Goal: Understand process/instructions

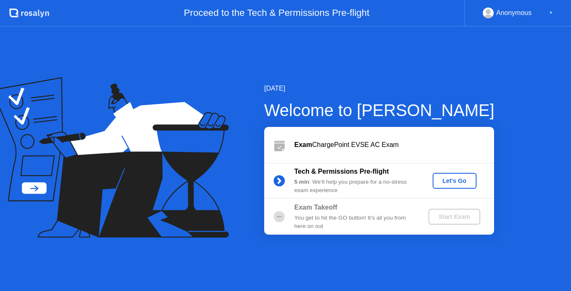
click at [437, 180] on div "Let's Go" at bounding box center [454, 181] width 37 height 7
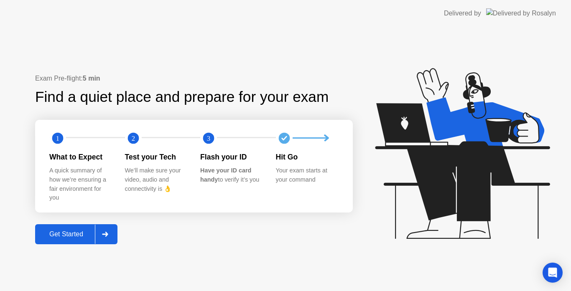
click at [66, 232] on div "Get Started" at bounding box center [66, 235] width 57 height 8
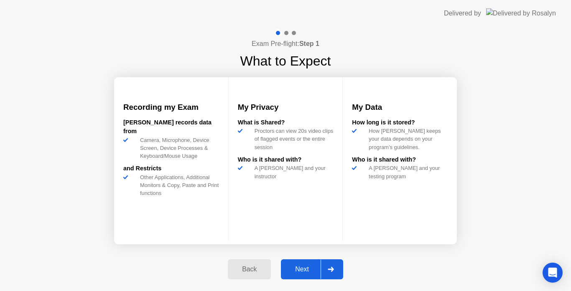
click at [330, 273] on div at bounding box center [330, 269] width 20 height 19
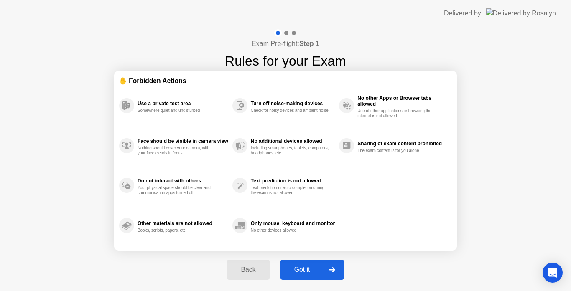
click at [302, 272] on div "Got it" at bounding box center [301, 270] width 39 height 8
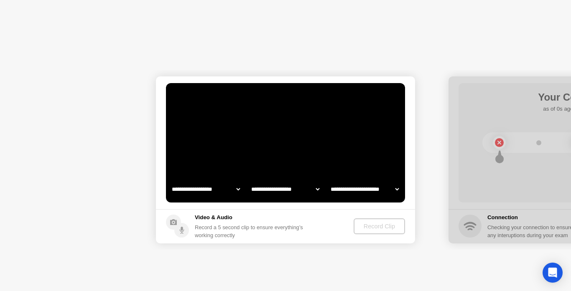
select select "**********"
select select "*******"
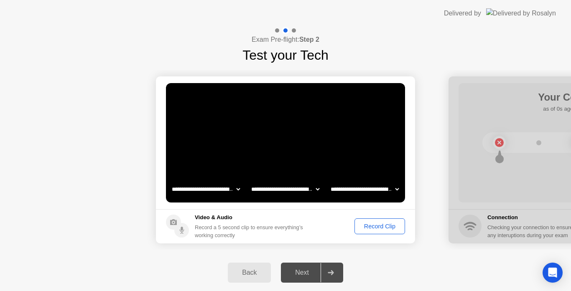
click at [385, 224] on div "Record Clip" at bounding box center [379, 226] width 45 height 7
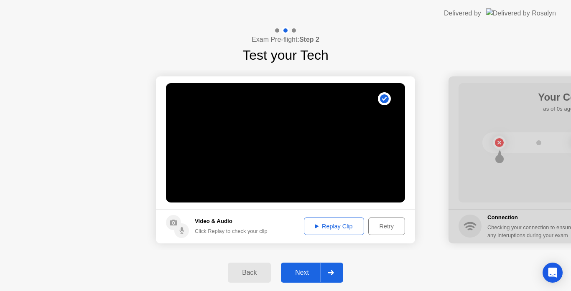
click at [304, 275] on div "Next" at bounding box center [301, 273] width 37 height 8
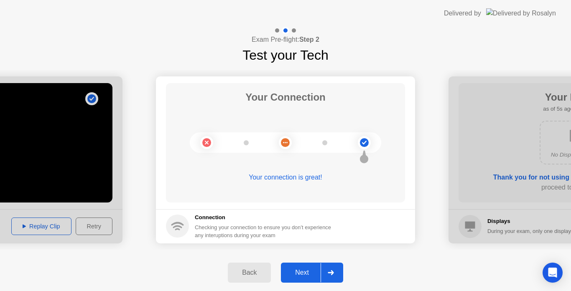
click at [329, 274] on icon at bounding box center [330, 272] width 6 height 5
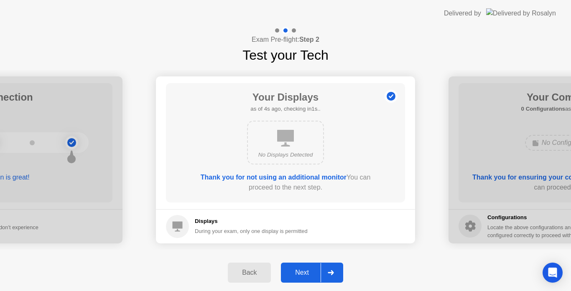
click at [329, 274] on icon at bounding box center [330, 272] width 6 height 5
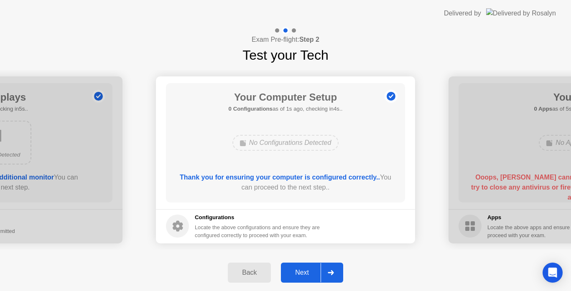
click at [329, 274] on icon at bounding box center [330, 272] width 6 height 5
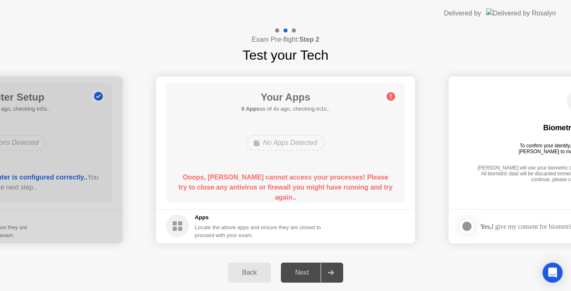
click at [299, 275] on div "Next" at bounding box center [301, 273] width 37 height 8
click at [392, 98] on circle at bounding box center [390, 96] width 9 height 9
click at [303, 275] on div "Next" at bounding box center [301, 273] width 37 height 8
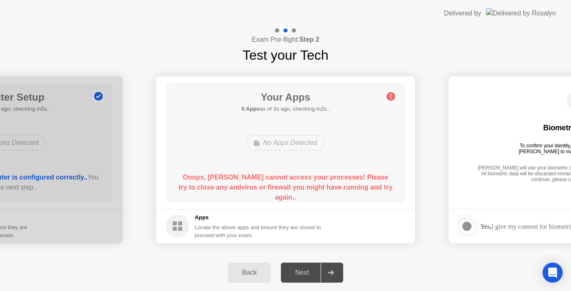
click at [274, 145] on div "No Apps Detected" at bounding box center [285, 143] width 78 height 16
click at [335, 274] on div at bounding box center [330, 272] width 20 height 19
click at [303, 275] on div "Next" at bounding box center [301, 273] width 37 height 8
click at [240, 263] on button "Back" at bounding box center [249, 273] width 43 height 20
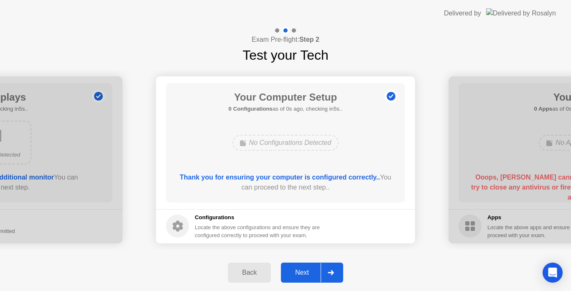
click at [246, 273] on div "Back" at bounding box center [249, 273] width 38 height 8
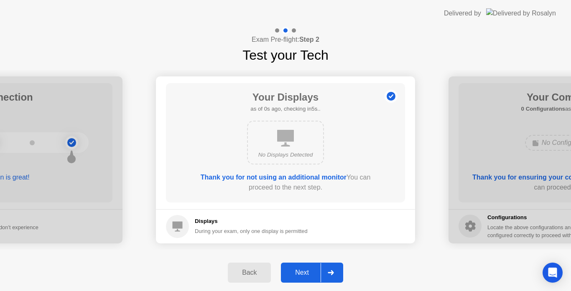
click at [246, 273] on div "Back" at bounding box center [249, 273] width 38 height 8
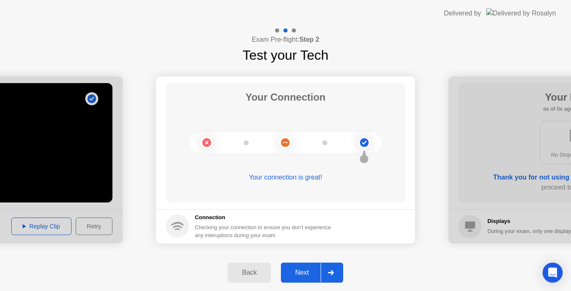
click at [246, 273] on div "Back" at bounding box center [249, 273] width 38 height 8
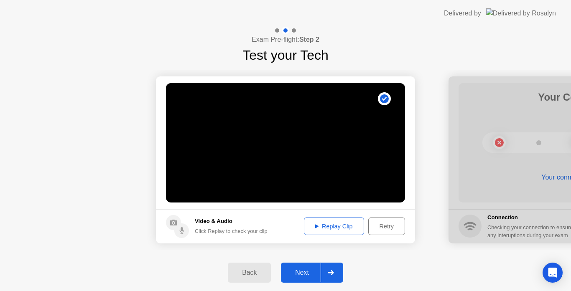
click at [327, 269] on div at bounding box center [330, 272] width 20 height 19
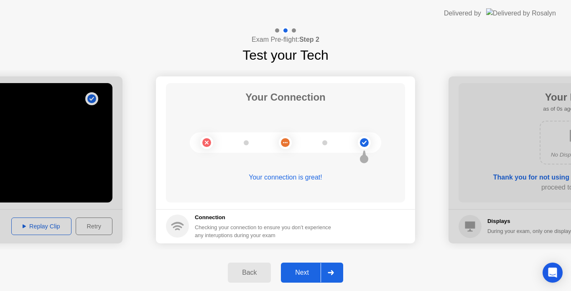
click at [300, 270] on div "Next" at bounding box center [301, 273] width 37 height 8
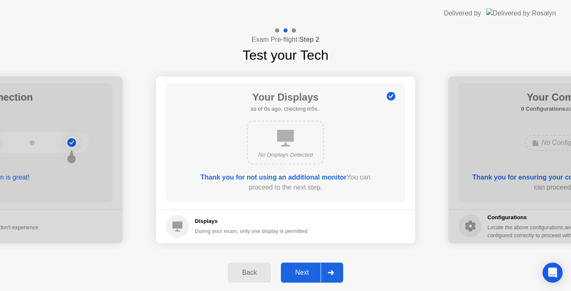
click at [300, 270] on div "Next" at bounding box center [301, 273] width 37 height 8
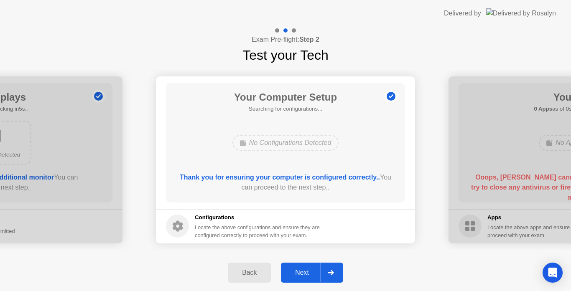
click at [300, 270] on div "Next" at bounding box center [301, 273] width 37 height 8
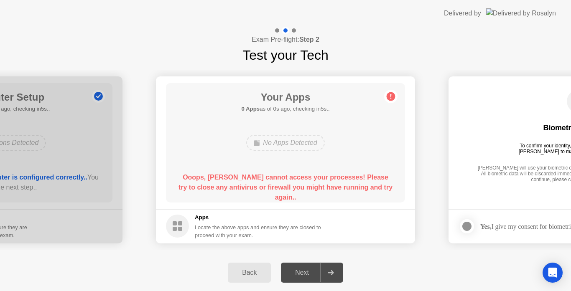
click at [300, 270] on div "Next" at bounding box center [301, 273] width 37 height 8
click at [327, 276] on div at bounding box center [330, 272] width 20 height 19
